Goal: Find specific page/section: Find specific page/section

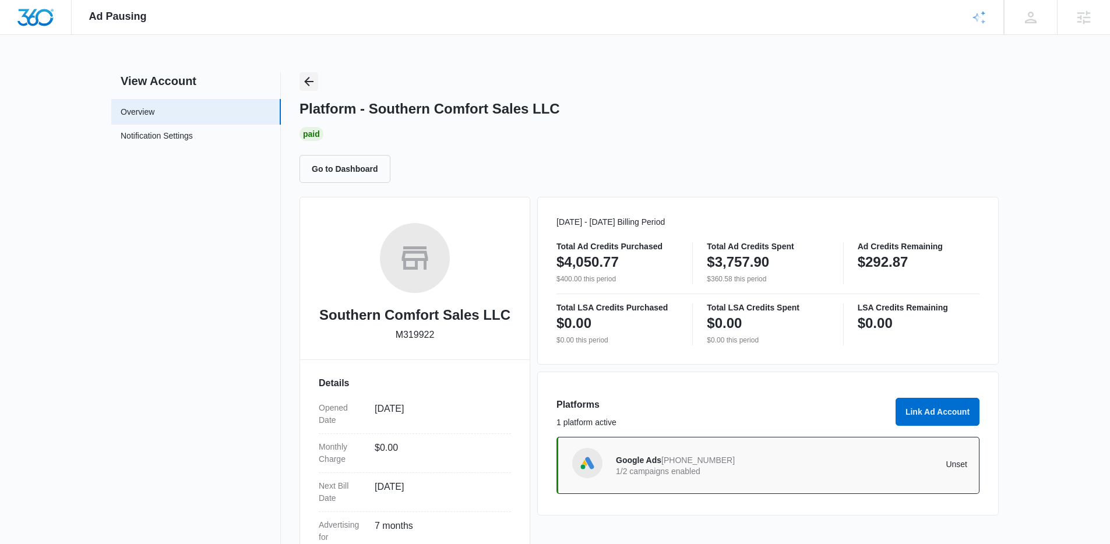
click at [304, 82] on icon "Back" at bounding box center [309, 82] width 14 height 14
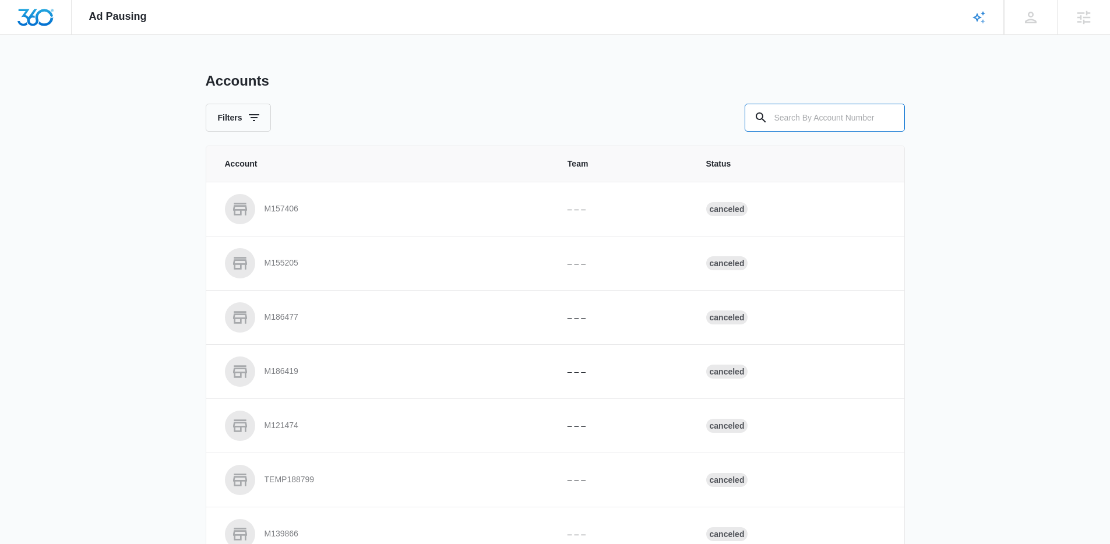
drag, startPoint x: 859, startPoint y: 115, endPoint x: 626, endPoint y: 118, distance: 233.1
click at [850, 115] on input "text" at bounding box center [825, 118] width 160 height 28
paste input "M323508"
type input "M323508"
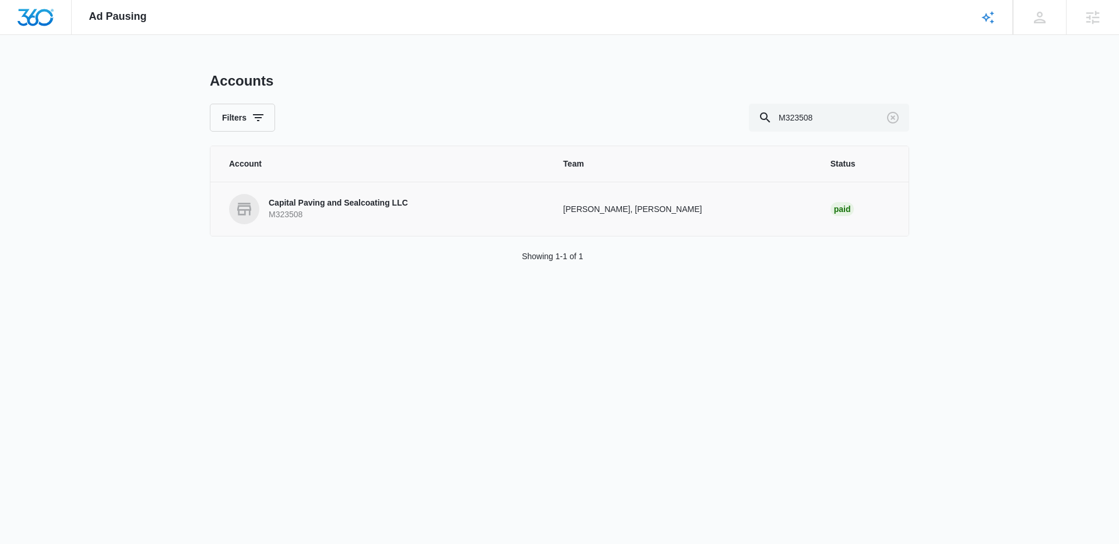
click at [314, 209] on p "M323508" at bounding box center [338, 215] width 139 height 12
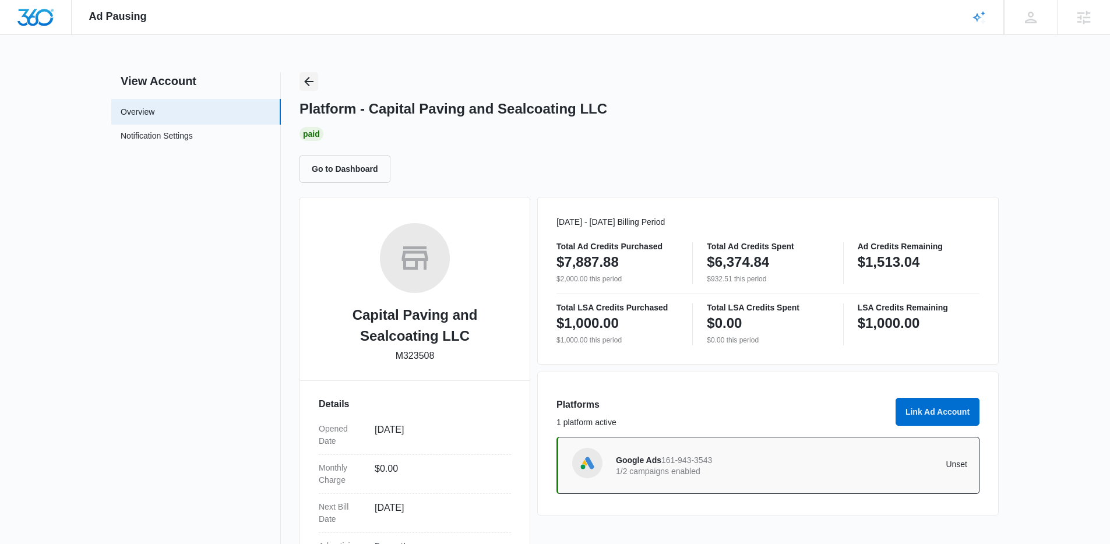
click at [307, 73] on button "Back" at bounding box center [309, 81] width 19 height 19
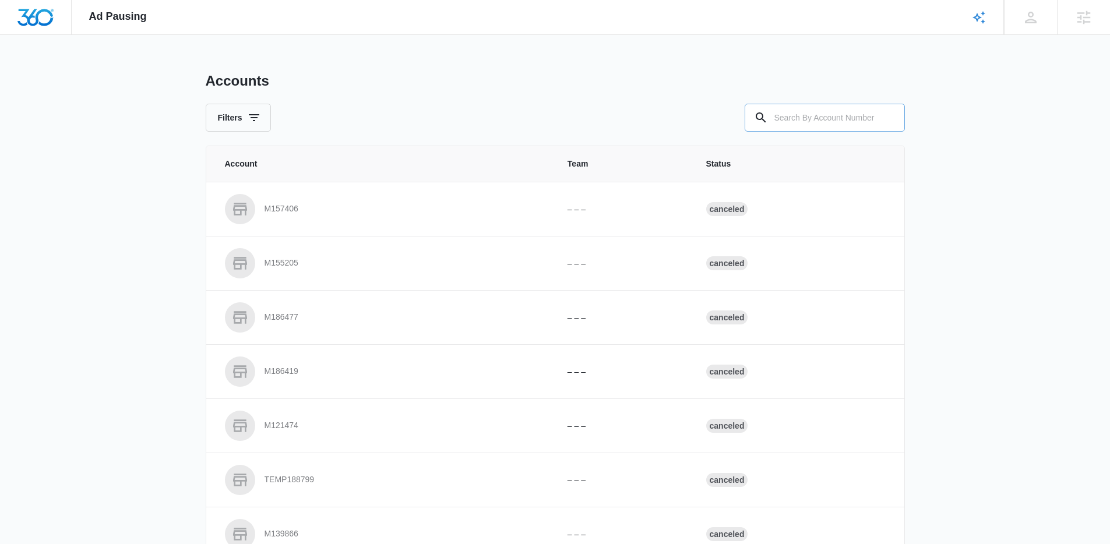
click at [765, 110] on div at bounding box center [761, 118] width 19 height 28
drag, startPoint x: 799, startPoint y: 118, endPoint x: 671, endPoint y: 121, distance: 128.8
click at [781, 122] on input "text" at bounding box center [825, 118] width 160 height 28
paste input "M31118"
type input "M31118"
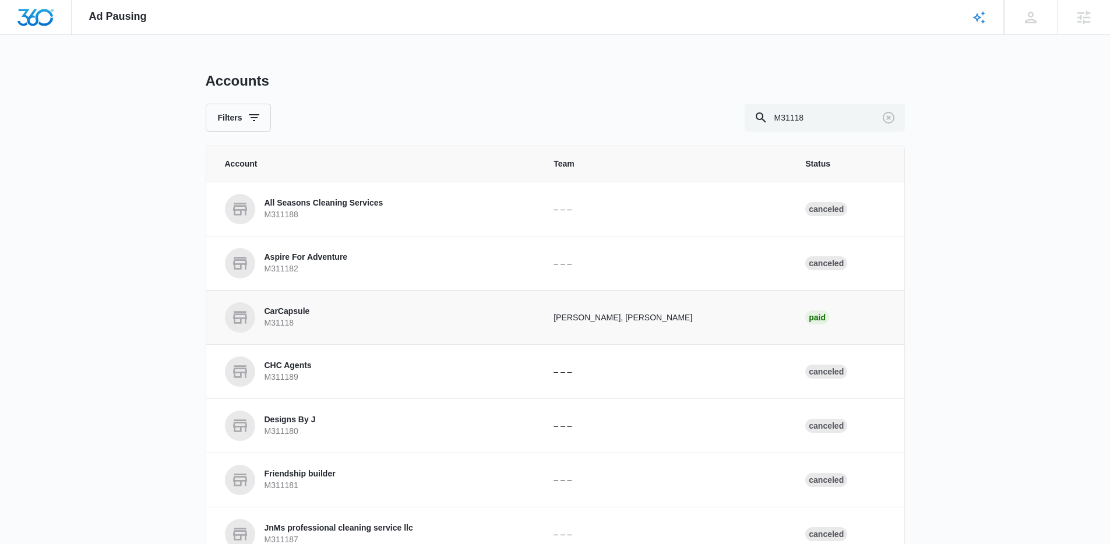
click at [298, 311] on p "CarCapsule" at bounding box center [287, 312] width 45 height 12
